Goal: Task Accomplishment & Management: Use online tool/utility

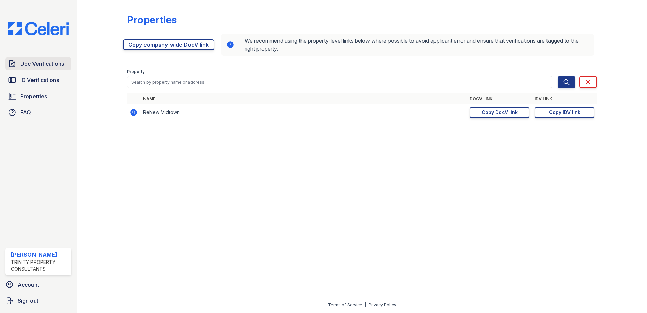
click at [50, 60] on span "Doc Verifications" at bounding box center [42, 64] width 44 height 8
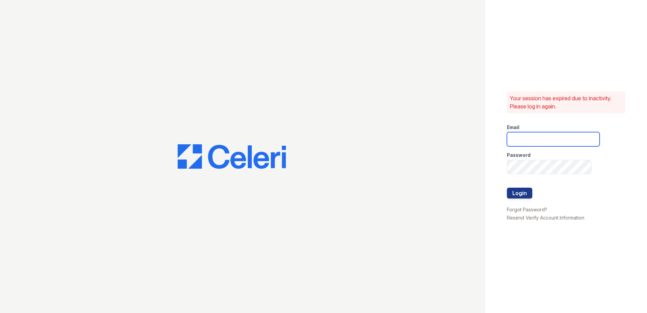
click at [531, 140] on input "email" at bounding box center [553, 139] width 93 height 14
type input "lawilliams@trinity-pm.com"
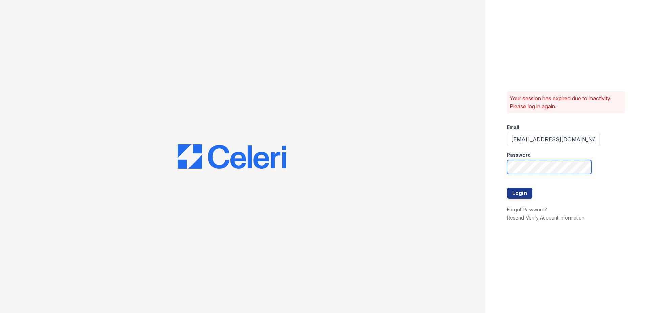
click at [507, 188] on button "Login" at bounding box center [519, 193] width 25 height 11
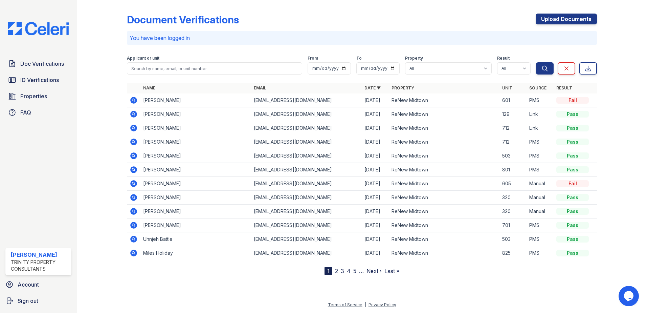
click at [505, 289] on div at bounding box center [362, 293] width 549 height 15
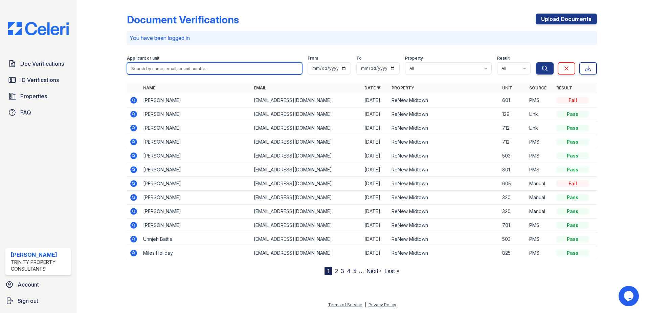
click at [234, 70] on input "search" at bounding box center [214, 68] width 175 height 12
type input "donovan"
click at [536, 62] on button "Search" at bounding box center [545, 68] width 18 height 12
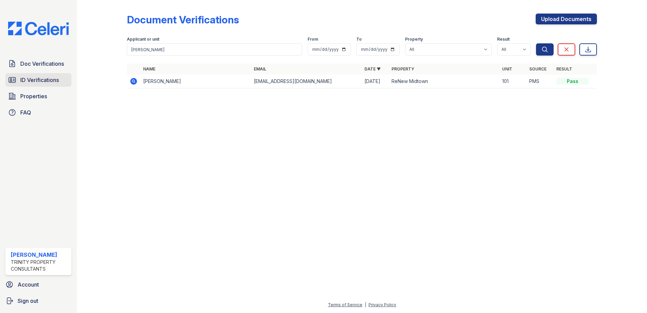
click at [17, 78] on link "ID Verifications" at bounding box center [38, 80] width 66 height 14
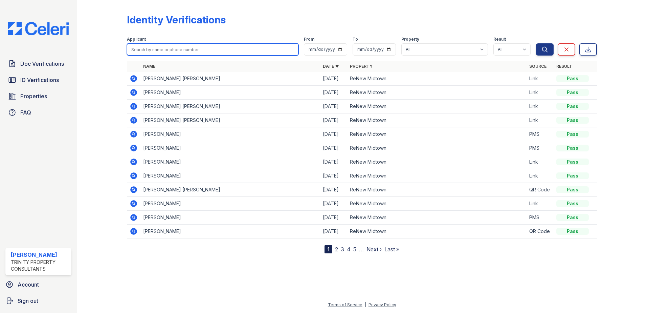
click at [174, 49] on input "search" at bounding box center [213, 49] width 172 height 12
type input "dixon"
click at [536, 43] on button "Search" at bounding box center [545, 49] width 18 height 12
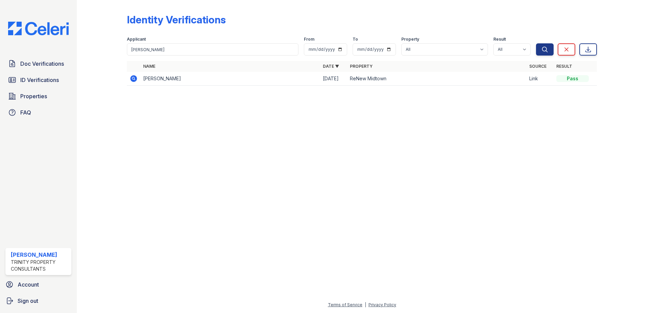
click at [134, 76] on icon at bounding box center [133, 78] width 7 height 7
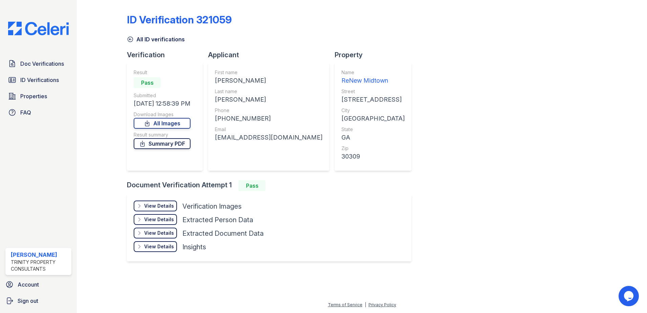
click at [169, 146] on link "Summary PDF" at bounding box center [162, 143] width 57 height 11
